Goal: Information Seeking & Learning: Check status

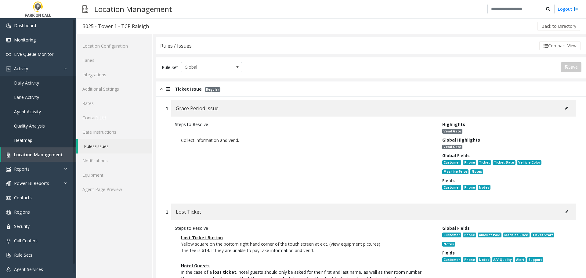
click at [230, 88] on div "Ticket Issue Regular" at bounding box center [371, 88] width 430 height 15
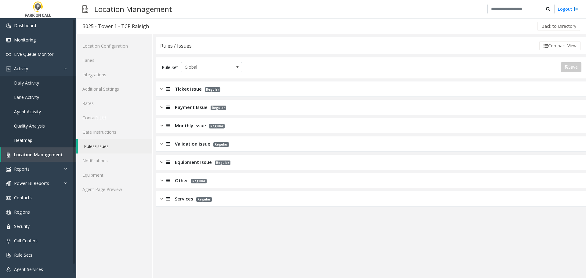
click at [214, 191] on app-rules-listview "Ticket Issue Regular Payment Issue Regular Monthly Issue Regular Validation Iss…" at bounding box center [371, 143] width 430 height 125
click at [230, 192] on app-rules-listview "Ticket Issue Regular Payment Issue Regular Monthly Issue Regular Validation Iss…" at bounding box center [371, 143] width 430 height 125
click at [230, 192] on div "Services Regular" at bounding box center [371, 198] width 430 height 15
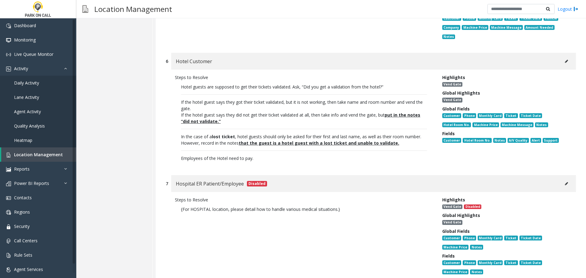
scroll to position [641, 0]
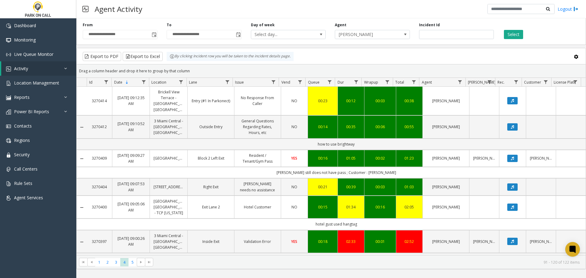
scroll to position [720, 0]
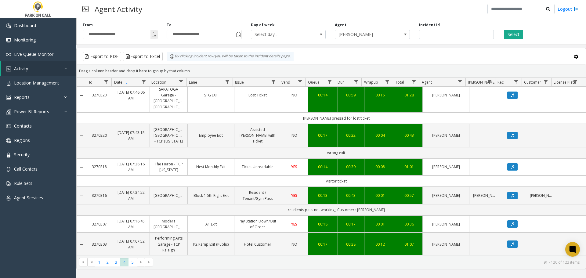
click at [155, 36] on span "Toggle popup" at bounding box center [154, 34] width 5 height 5
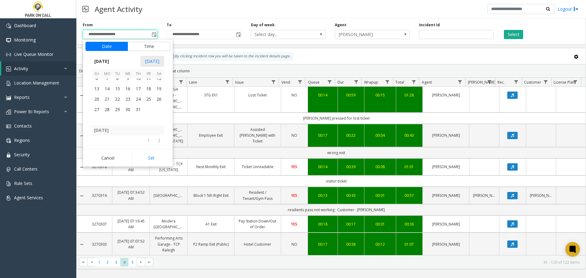
scroll to position [109359, 0]
drag, startPoint x: 120, startPoint y: 94, endPoint x: 134, endPoint y: 116, distance: 26.7
click at [120, 93] on span "1" at bounding box center [117, 91] width 10 height 10
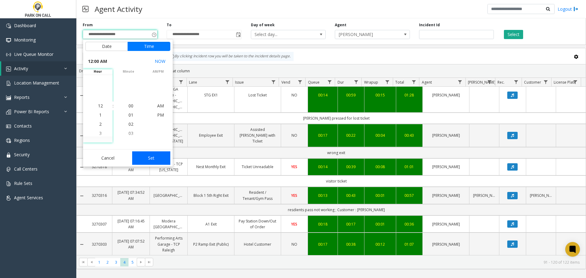
click at [153, 157] on button "Set" at bounding box center [151, 157] width 38 height 13
type input "**********"
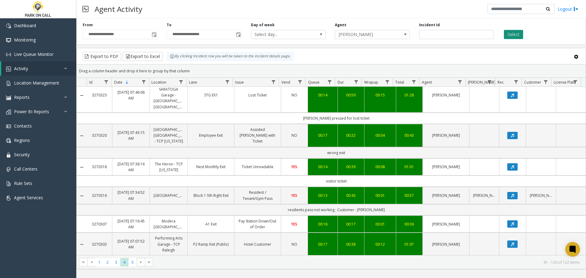
click at [511, 35] on button "Select" at bounding box center [513, 34] width 19 height 9
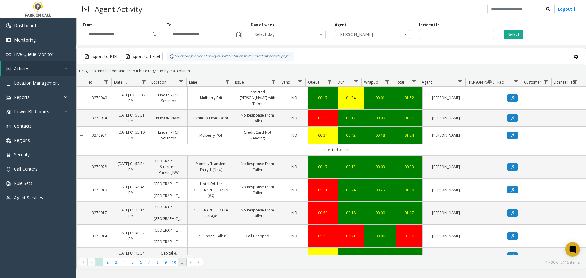
click at [183, 265] on span "..." at bounding box center [182, 262] width 8 height 8
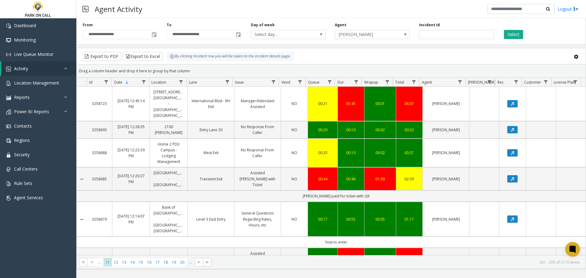
click at [190, 263] on span "..." at bounding box center [190, 262] width 8 height 8
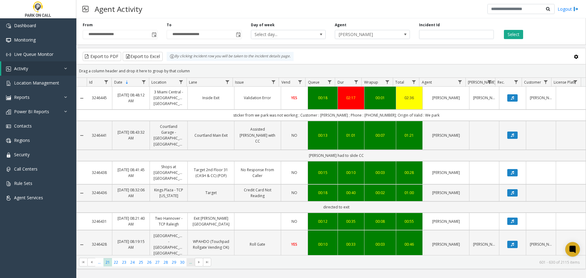
click at [190, 263] on span "..." at bounding box center [190, 262] width 8 height 8
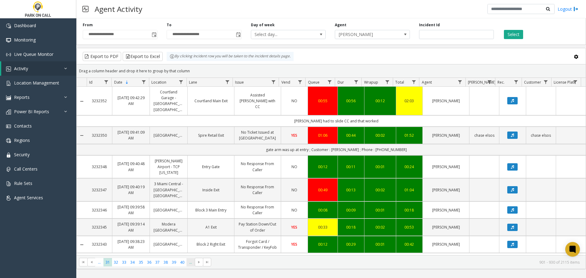
click at [190, 263] on span "..." at bounding box center [190, 262] width 8 height 8
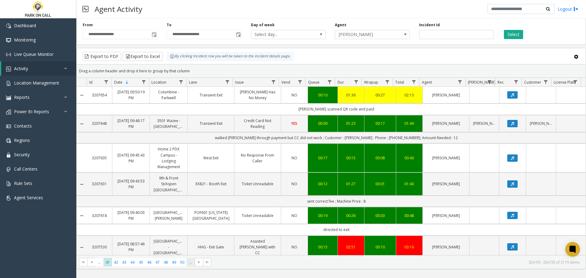
click at [190, 263] on span "..." at bounding box center [190, 262] width 8 height 8
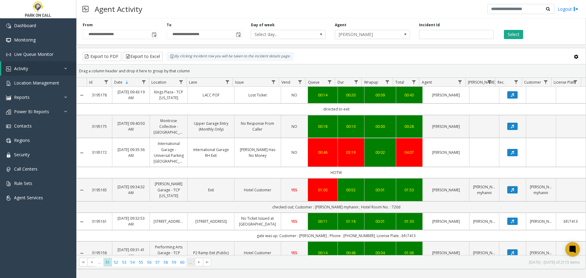
click at [190, 263] on span "..." at bounding box center [190, 262] width 8 height 8
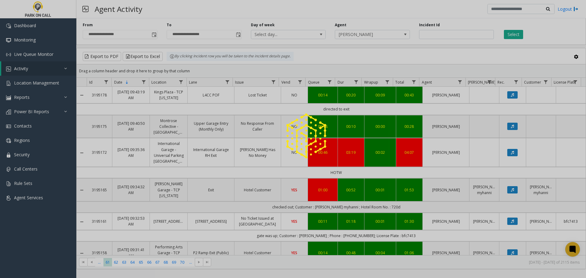
click at [190, 263] on div at bounding box center [293, 139] width 586 height 278
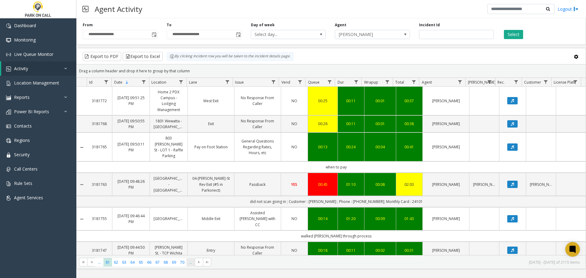
click at [190, 263] on span "..." at bounding box center [190, 262] width 8 height 8
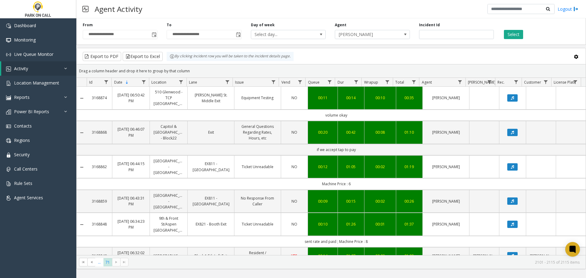
click at [190, 263] on kendo-pager-info "2101 - 2115 of 2115 items" at bounding box center [355, 262] width 447 height 5
click at [88, 261] on span at bounding box center [91, 262] width 8 height 9
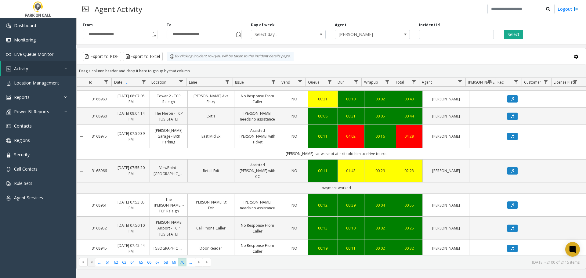
scroll to position [334, 0]
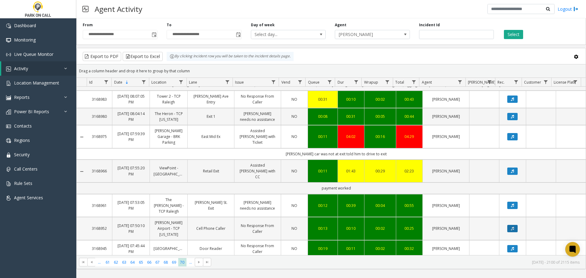
click at [510, 225] on button "Data table" at bounding box center [512, 228] width 10 height 7
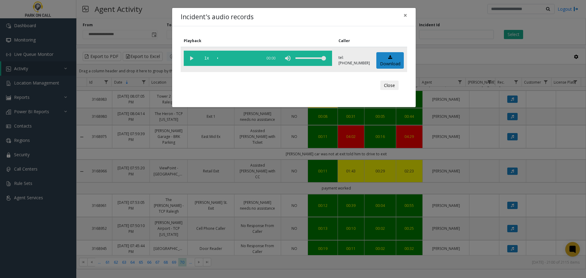
click at [191, 58] on vg-play-pause at bounding box center [191, 58] width 15 height 15
click at [173, 199] on div "Incident's audio records × Playback Caller 1x 00:17 tel:[PHONE_NUMBER] Download…" at bounding box center [293, 139] width 586 height 278
